Goal: Task Accomplishment & Management: Complete application form

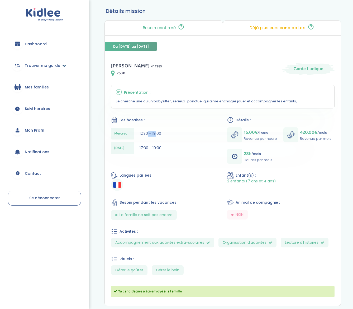
click at [57, 66] on span "Trouver ma garde" at bounding box center [42, 66] width 35 height 6
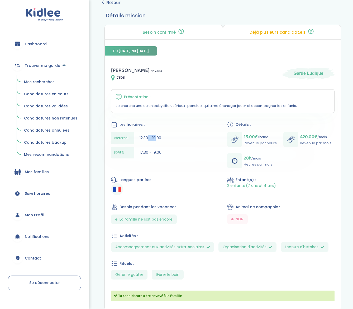
scroll to position [70, 0]
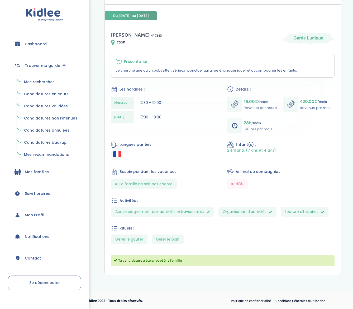
click at [178, 136] on div "Virginie C . N° 7383 75011 Garde Ludique Présentation : Je cherche une ou un ba…" at bounding box center [223, 150] width 236 height 251
click at [158, 104] on span "12:30 - 19:00" at bounding box center [150, 102] width 22 height 5
click at [157, 104] on span "12:30 - 19:00" at bounding box center [150, 102] width 22 height 5
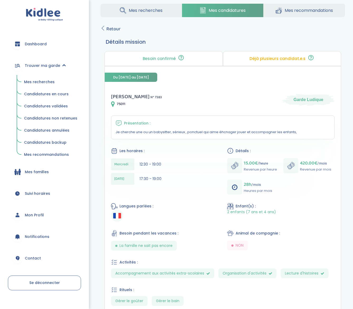
scroll to position [0, 0]
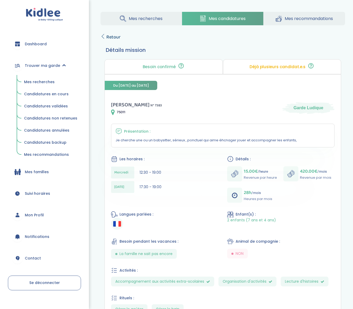
click at [104, 36] on icon at bounding box center [102, 36] width 5 height 5
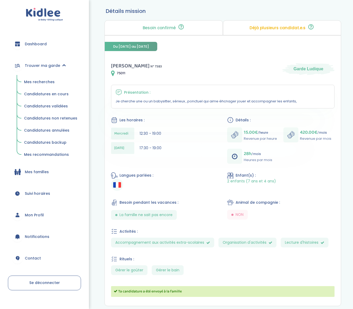
scroll to position [70, 0]
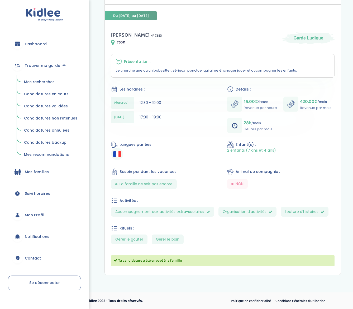
click at [43, 94] on span "Candidatures en cours" at bounding box center [46, 93] width 45 height 5
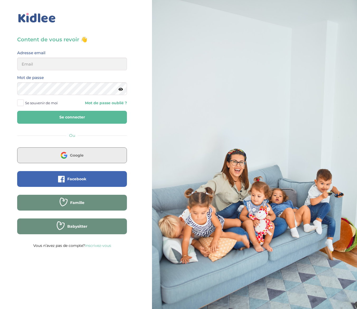
click at [82, 159] on button "Google" at bounding box center [72, 156] width 110 height 16
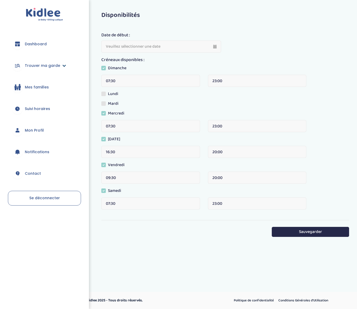
click at [62, 67] on icon at bounding box center [64, 66] width 4 height 4
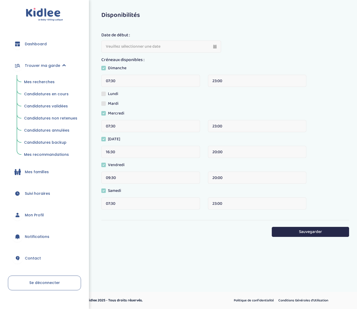
click at [45, 91] on link "Candidatures en cours" at bounding box center [50, 94] width 61 height 10
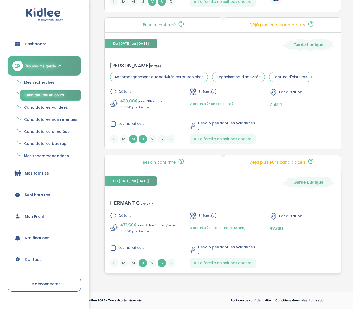
scroll to position [244, 0]
click at [140, 201] on div "HERMANT C . N° 7313" at bounding box center [131, 203] width 43 height 6
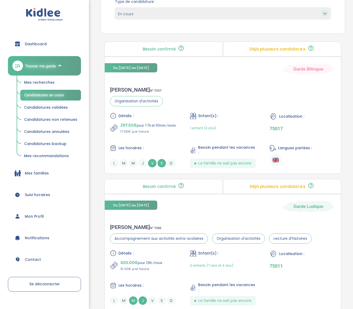
scroll to position [79, 0]
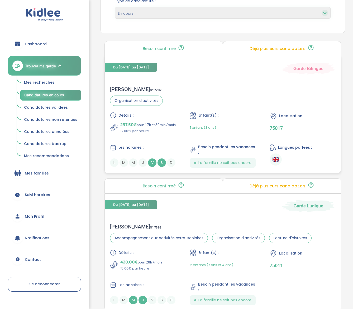
click at [125, 85] on div "[PERSON_NAME] N° 7207 Organisation d'activités Détails : 297.50€ pour 17h et 30…" at bounding box center [223, 127] width 236 height 92
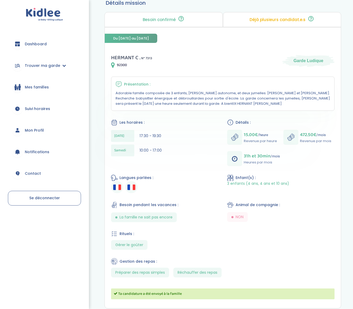
scroll to position [36, 0]
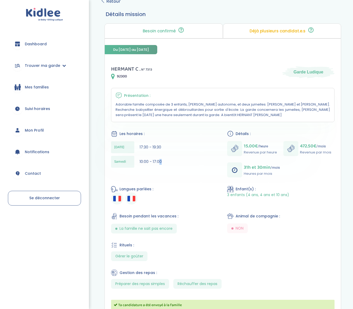
click at [159, 161] on div "Samedi 10:00 - 17:00" at bounding box center [164, 162] width 107 height 12
click at [159, 161] on span "10:00 - 17:00" at bounding box center [150, 161] width 22 height 5
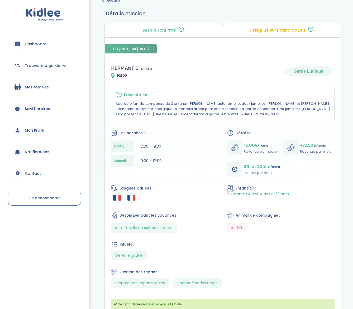
scroll to position [37, 0]
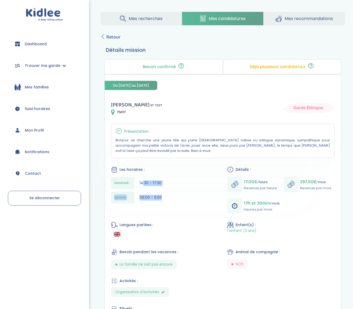
drag, startPoint x: 143, startPoint y: 181, endPoint x: 157, endPoint y: 202, distance: 25.7
click at [157, 202] on div "[DATE] 14:30 - 17:30 [DATE] 09:00 - 11:00" at bounding box center [164, 191] width 107 height 29
click at [156, 202] on div "[DATE] 09:00 - 11:00" at bounding box center [164, 198] width 107 height 12
click at [149, 197] on span "09:00 - 11:00" at bounding box center [150, 197] width 22 height 5
click at [144, 197] on span "09:00 - 11:00" at bounding box center [150, 197] width 22 height 5
